Goal: Navigation & Orientation: Find specific page/section

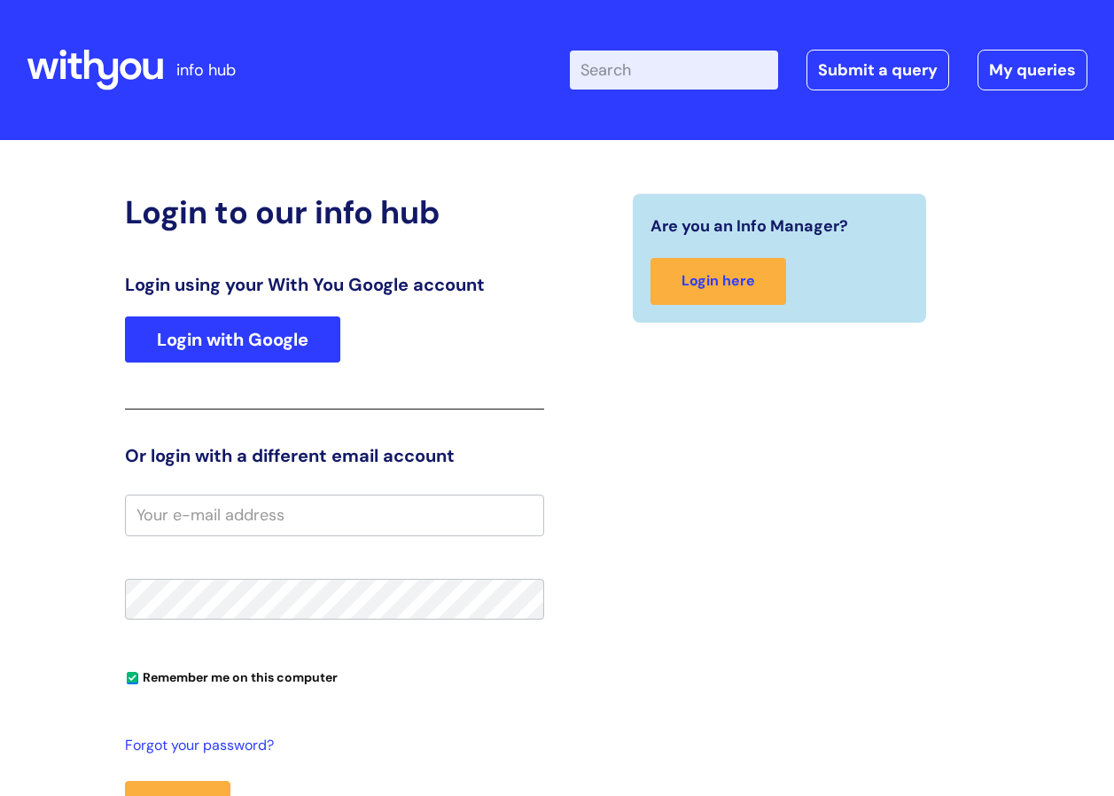
type input "[PERSON_NAME][EMAIL_ADDRESS][PERSON_NAME][DOMAIN_NAME]"
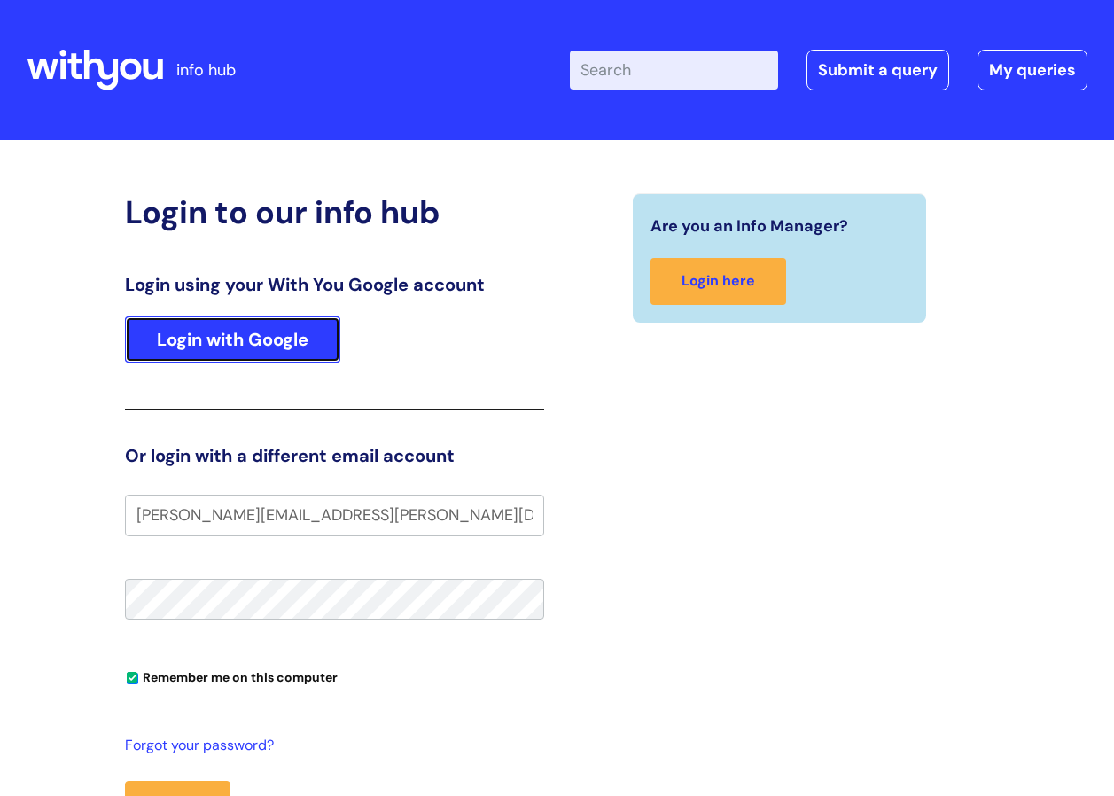
click at [269, 339] on link "Login with Google" at bounding box center [232, 339] width 215 height 46
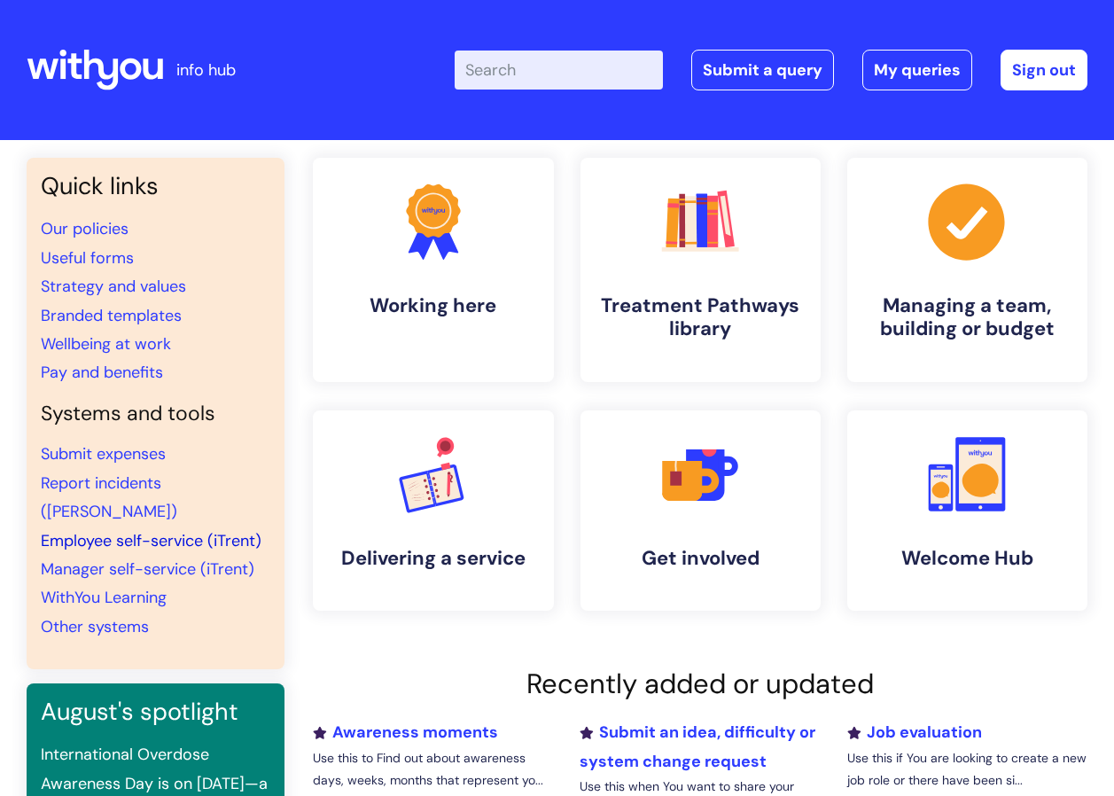
click at [90, 530] on link "Employee self-service (iTrent)" at bounding box center [151, 540] width 221 height 21
click at [1029, 70] on link "Sign out" at bounding box center [1044, 70] width 87 height 41
